Goal: Find specific page/section: Find specific page/section

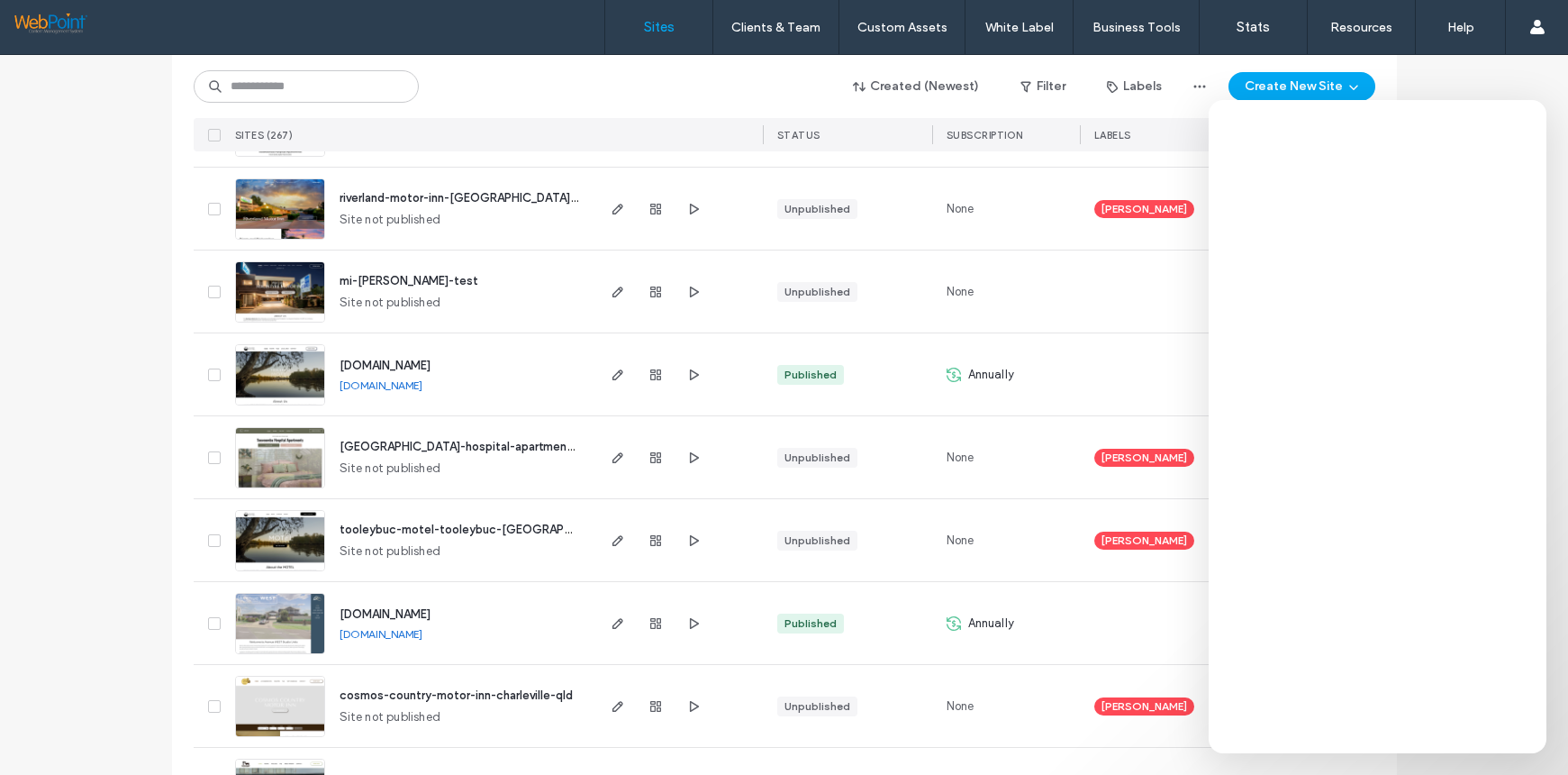
click at [261, 635] on img at bounding box center [280, 655] width 88 height 122
